Goal: Information Seeking & Learning: Learn about a topic

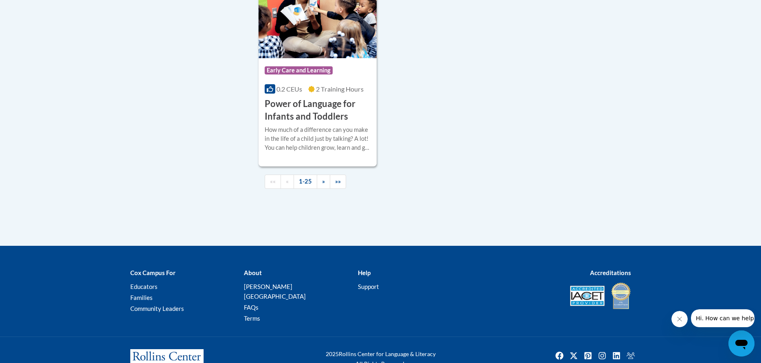
scroll to position [1926, 0]
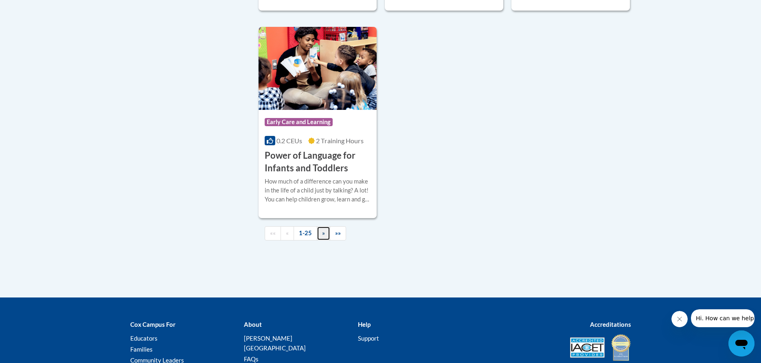
click at [324, 241] on link "»" at bounding box center [323, 233] width 13 height 14
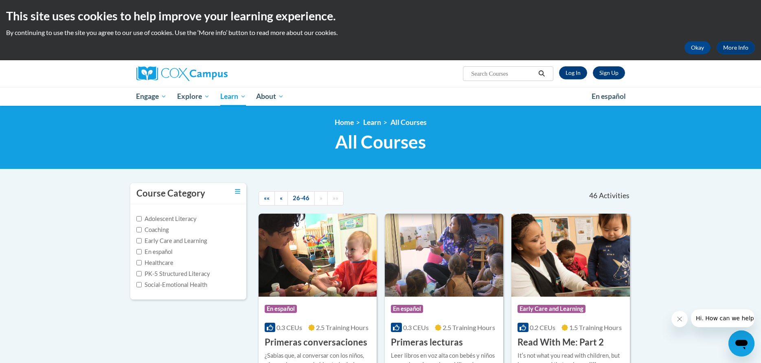
scroll to position [0, 0]
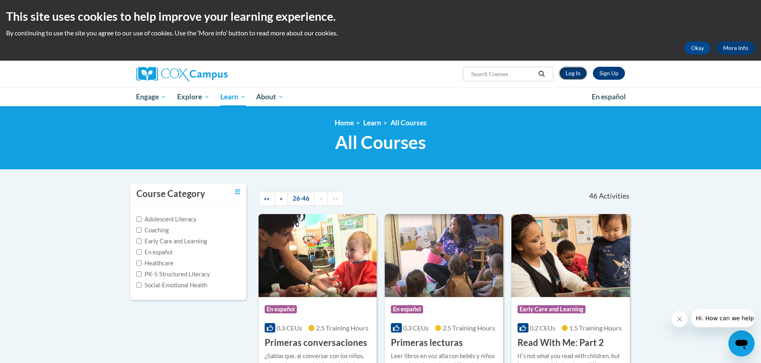
click at [574, 70] on link "Log In" at bounding box center [573, 73] width 28 height 13
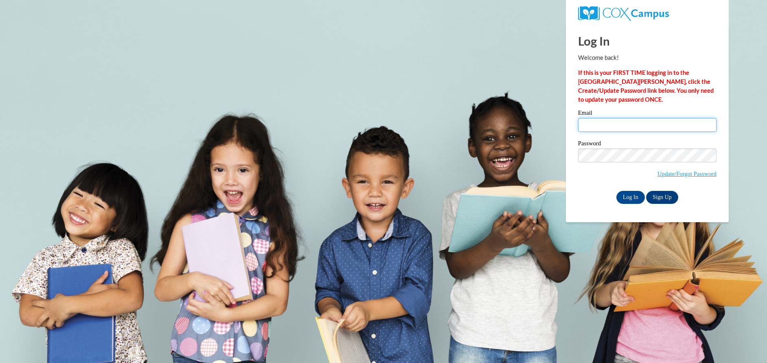
click at [673, 125] on input "Email" at bounding box center [647, 125] width 138 height 14
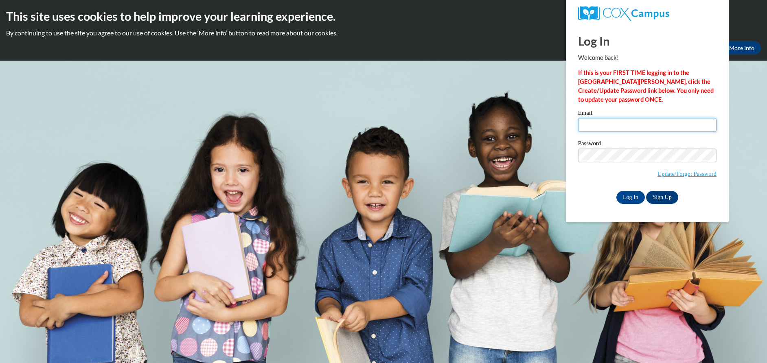
type input "Tracy.Reis-Wilson@k12.hi.us"
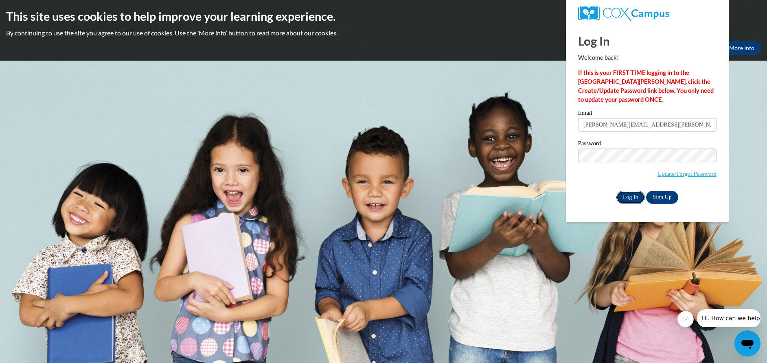
click at [633, 196] on input "Log In" at bounding box center [631, 197] width 29 height 13
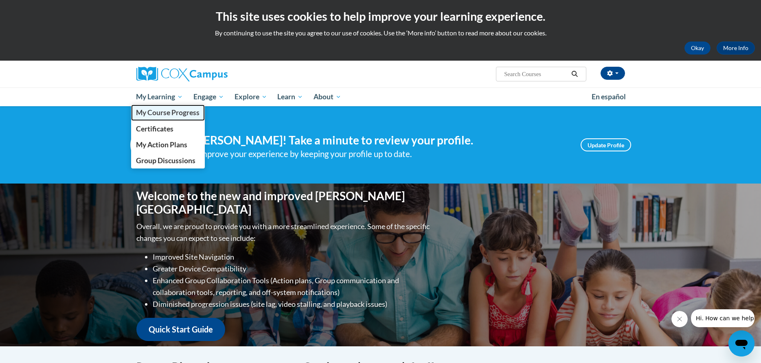
click at [169, 114] on span "My Course Progress" at bounding box center [168, 112] width 64 height 9
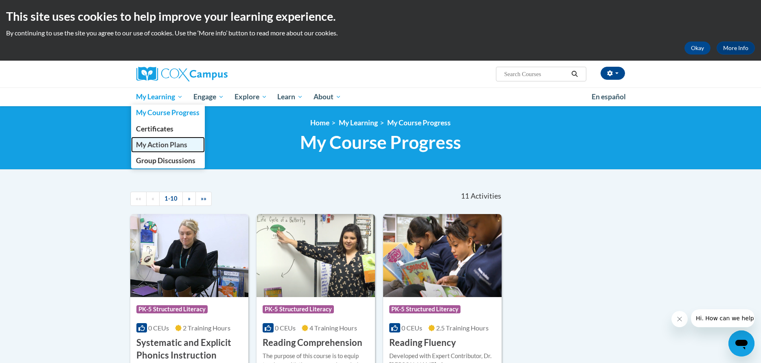
click at [178, 142] on span "My Action Plans" at bounding box center [161, 145] width 51 height 9
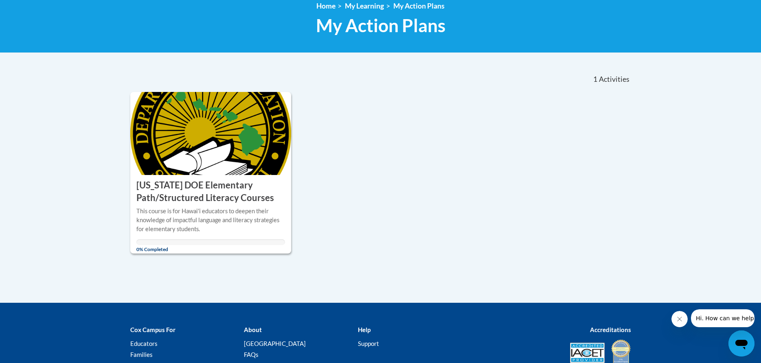
scroll to position [122, 0]
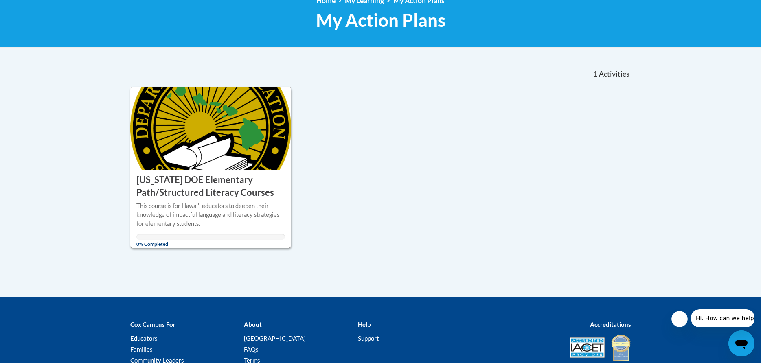
click at [229, 176] on h3 "[US_STATE] DOE Elementary Path/Structured Literacy Courses" at bounding box center [210, 186] width 149 height 25
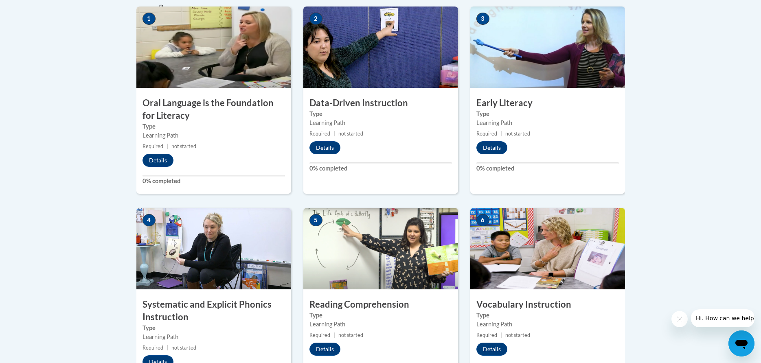
scroll to position [326, 0]
click at [161, 158] on button "Details" at bounding box center [158, 160] width 31 height 13
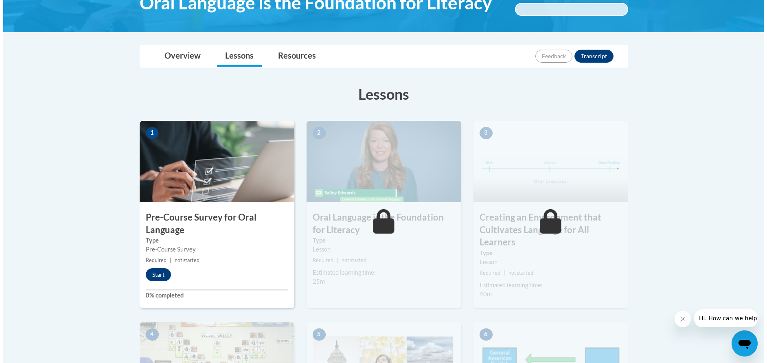
scroll to position [163, 0]
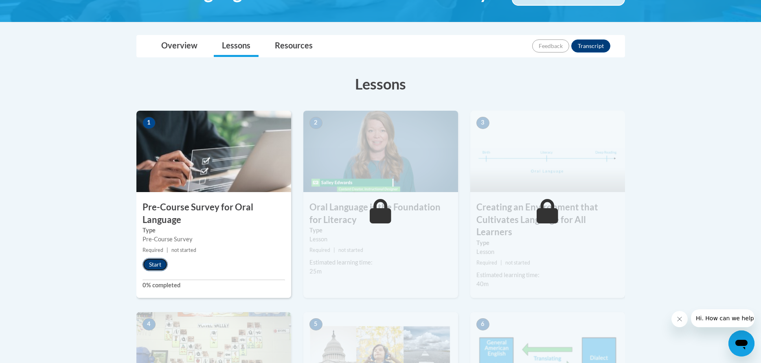
click at [151, 267] on button "Start" at bounding box center [155, 264] width 25 height 13
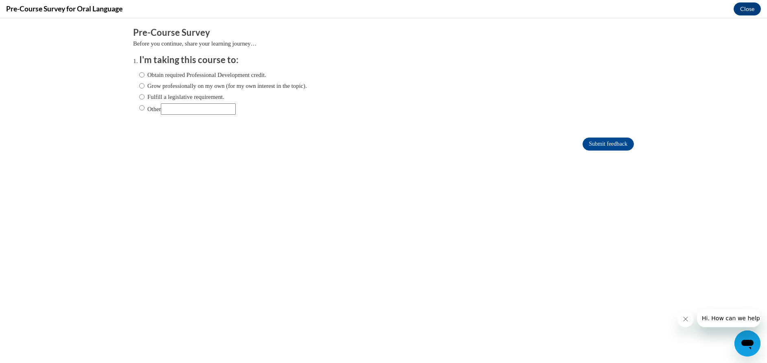
scroll to position [0, 0]
click at [139, 108] on input "Other" at bounding box center [141, 107] width 5 height 9
radio input "true"
click at [170, 111] on input "Other" at bounding box center [198, 108] width 75 height 11
type input "Job requirement"
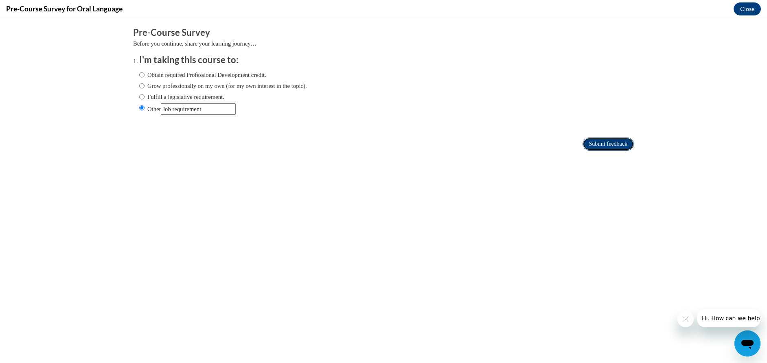
click at [593, 143] on input "Submit feedback" at bounding box center [608, 144] width 51 height 13
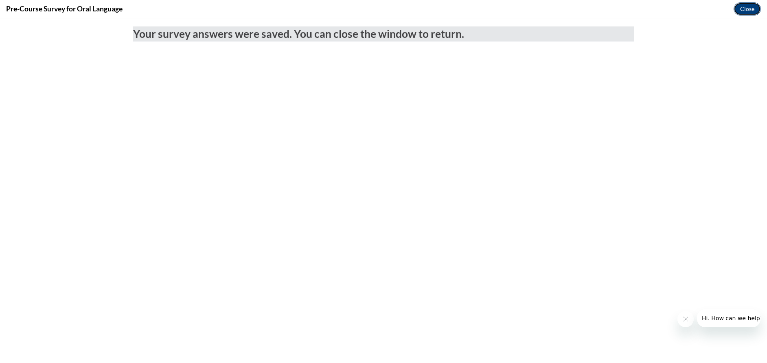
click at [751, 9] on button "Close" at bounding box center [747, 8] width 27 height 13
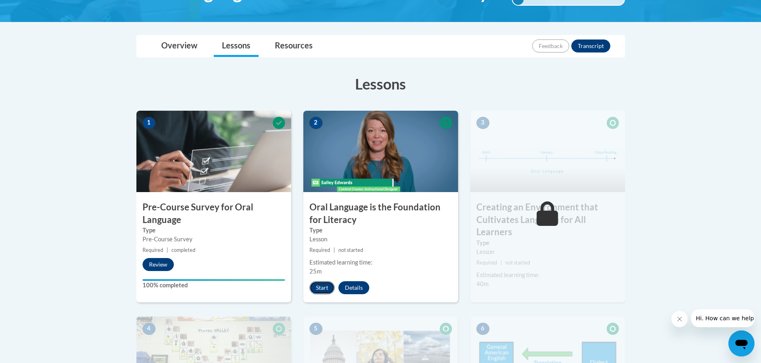
click at [319, 289] on button "Start" at bounding box center [322, 287] width 25 height 13
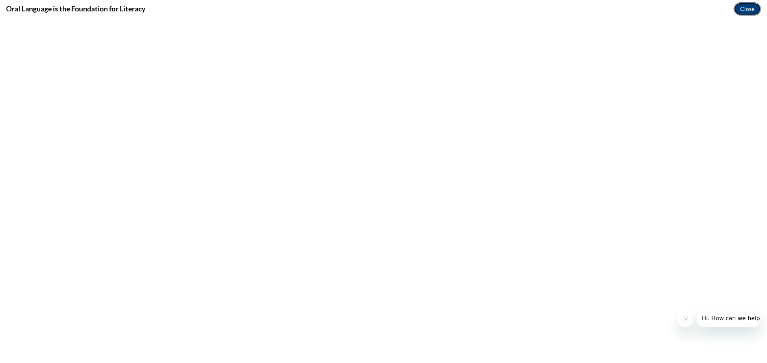
click at [744, 9] on button "Close" at bounding box center [747, 8] width 27 height 13
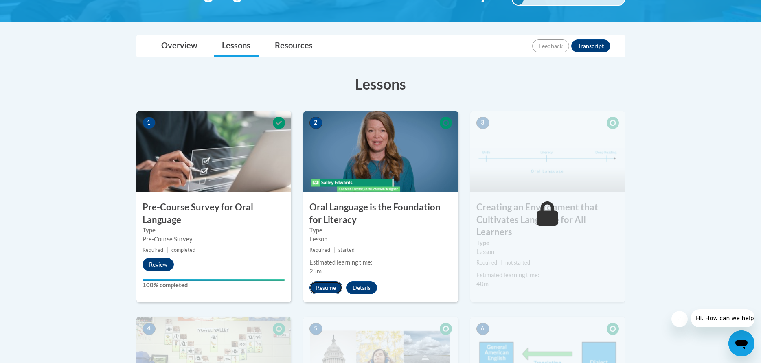
click at [325, 286] on button "Resume" at bounding box center [326, 287] width 33 height 13
